Goal: Find contact information: Obtain details needed to contact an individual or organization

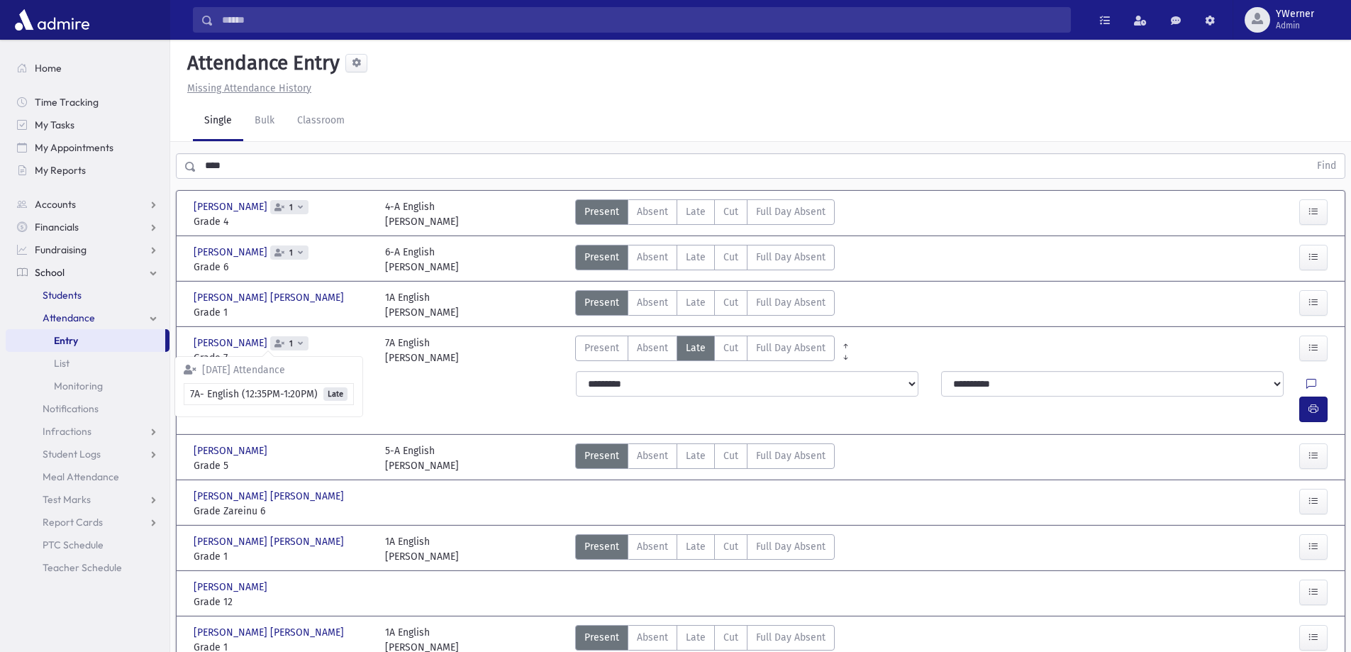
click at [57, 295] on span "Students" at bounding box center [62, 295] width 39 height 13
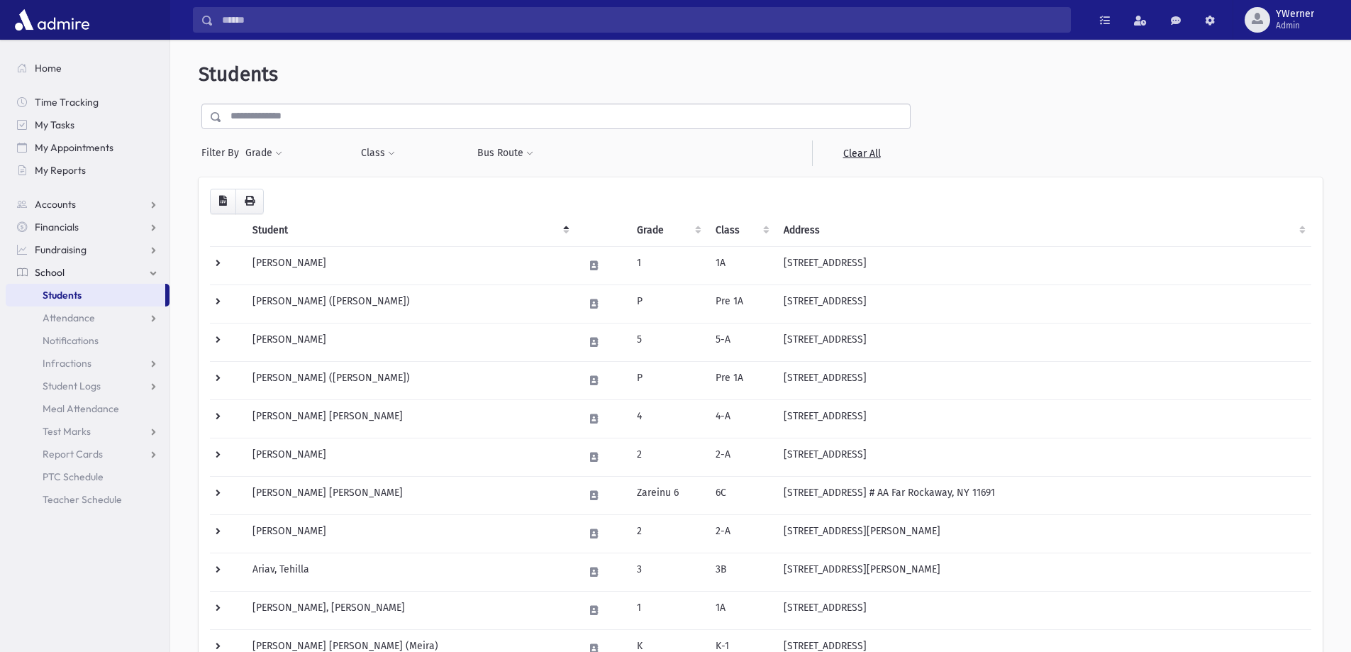
click at [251, 108] on input "text" at bounding box center [566, 117] width 688 height 26
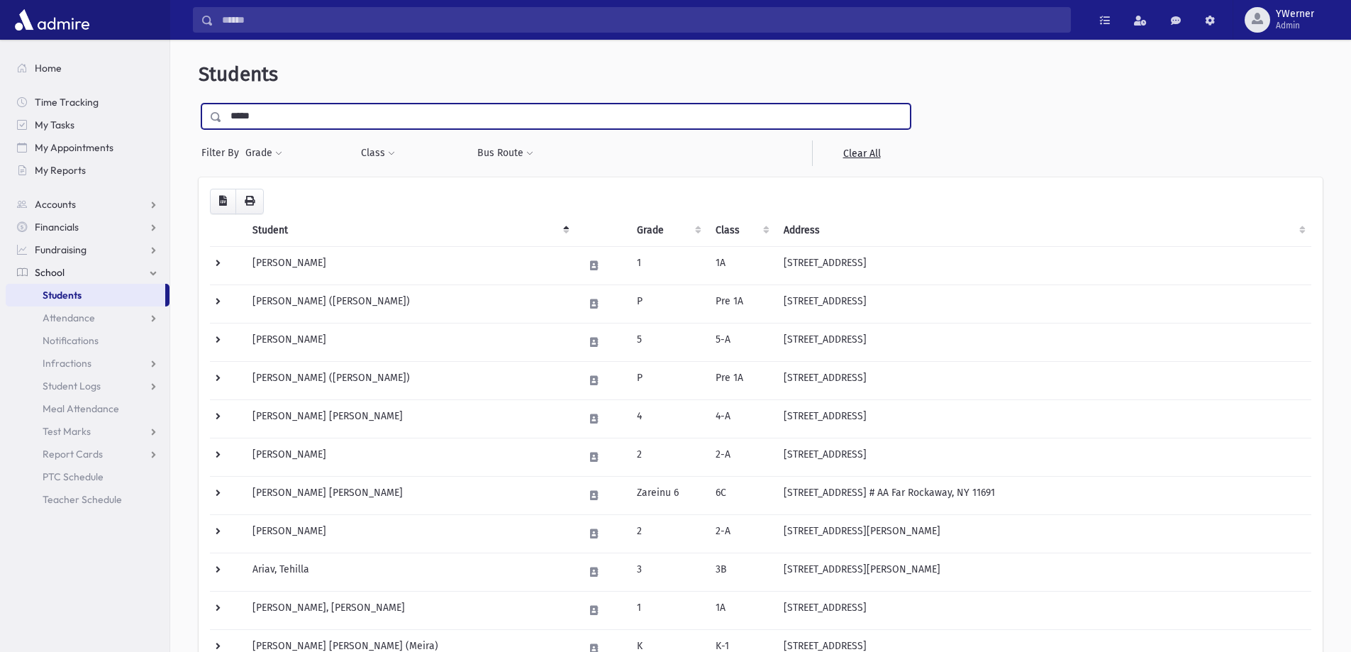
type input "*****"
click at [199, 104] on input "submit" at bounding box center [219, 113] width 40 height 19
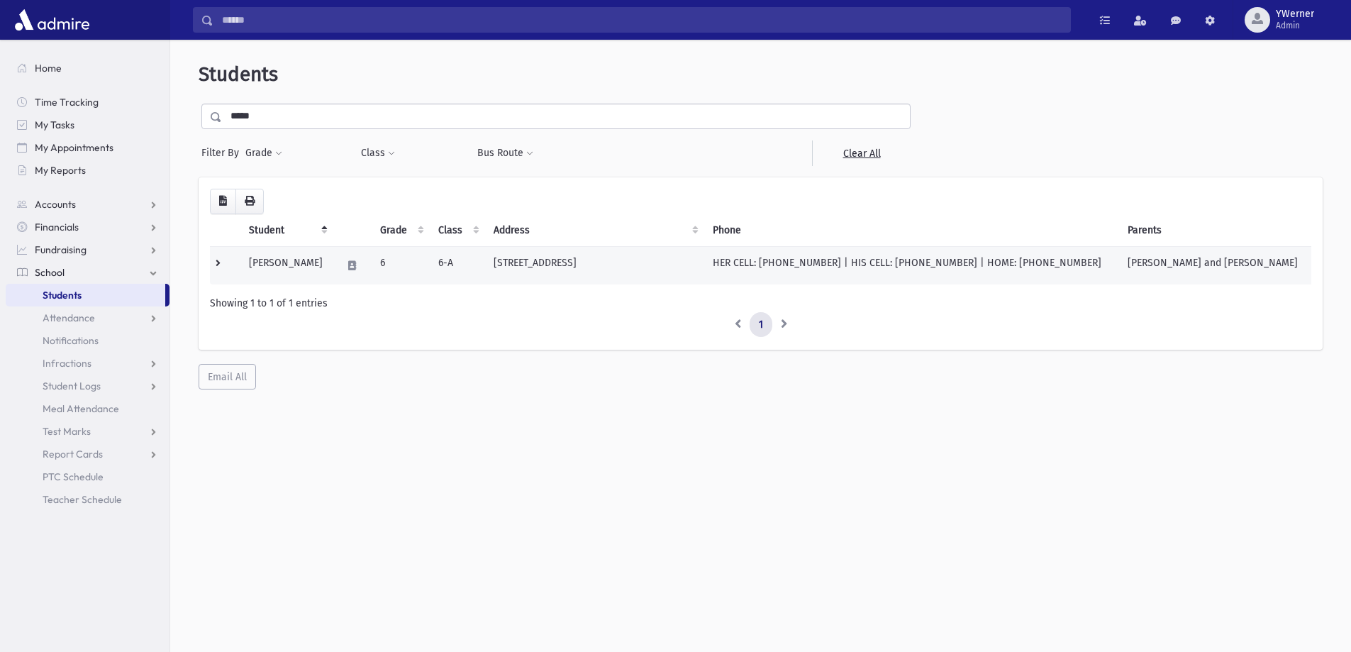
click at [352, 254] on td at bounding box center [352, 265] width 38 height 38
click at [406, 264] on button "button" at bounding box center [398, 265] width 24 height 21
